Goal: Task Accomplishment & Management: Manage account settings

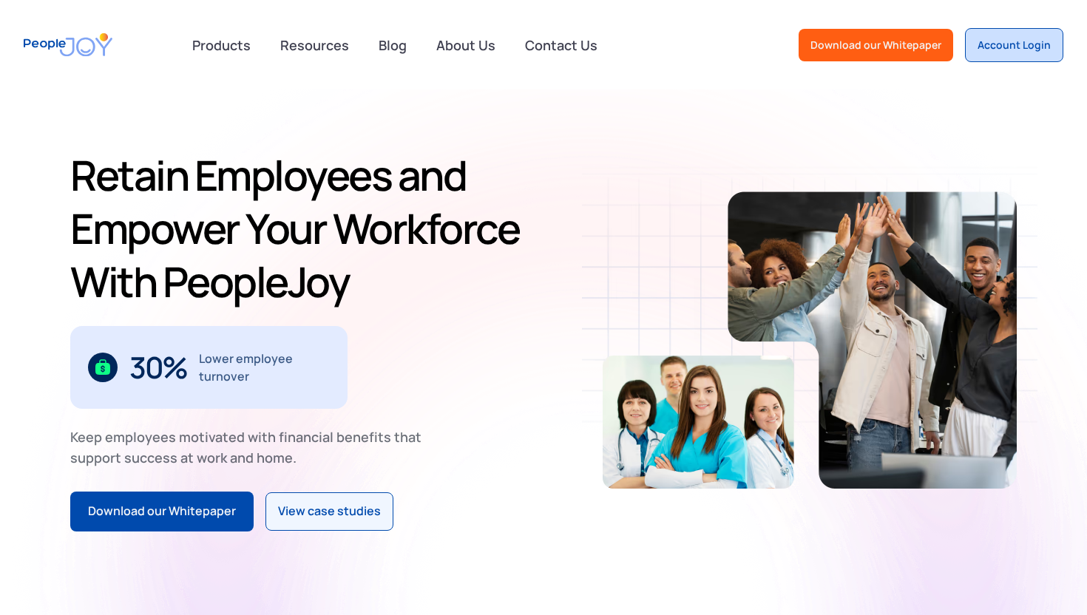
click at [1002, 30] on link "Account Login" at bounding box center [1014, 45] width 98 height 34
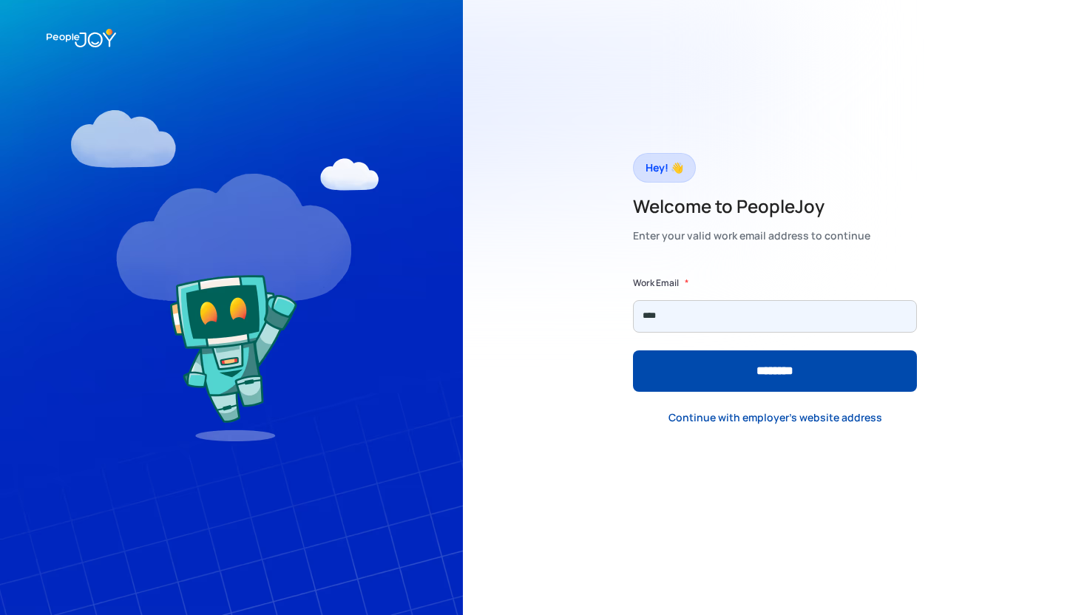
type input "**********"
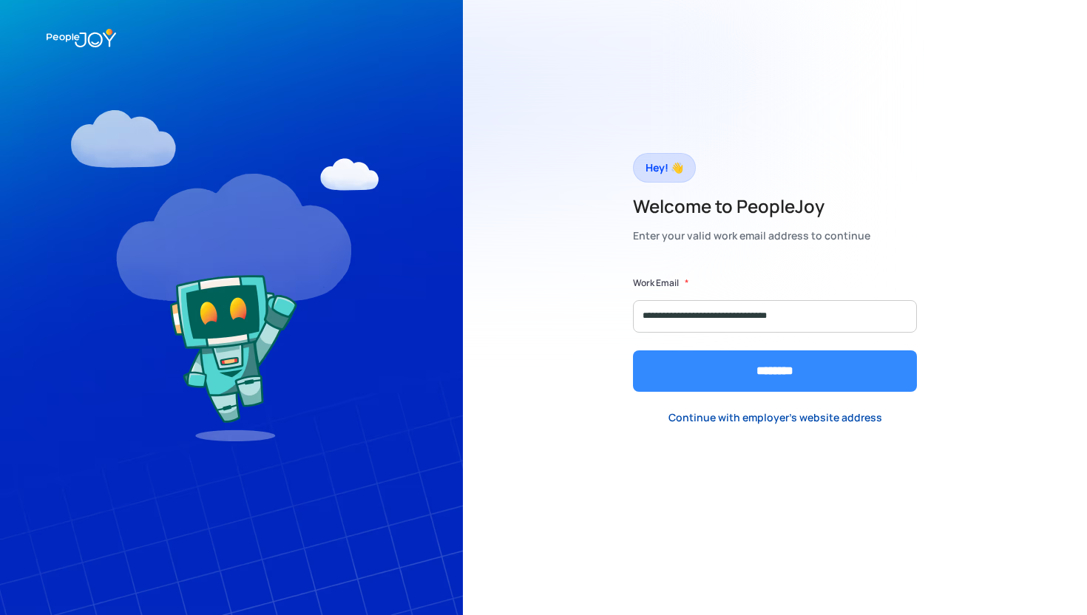
click at [786, 376] on input "********" at bounding box center [775, 371] width 284 height 41
